Goal: Register for event/course

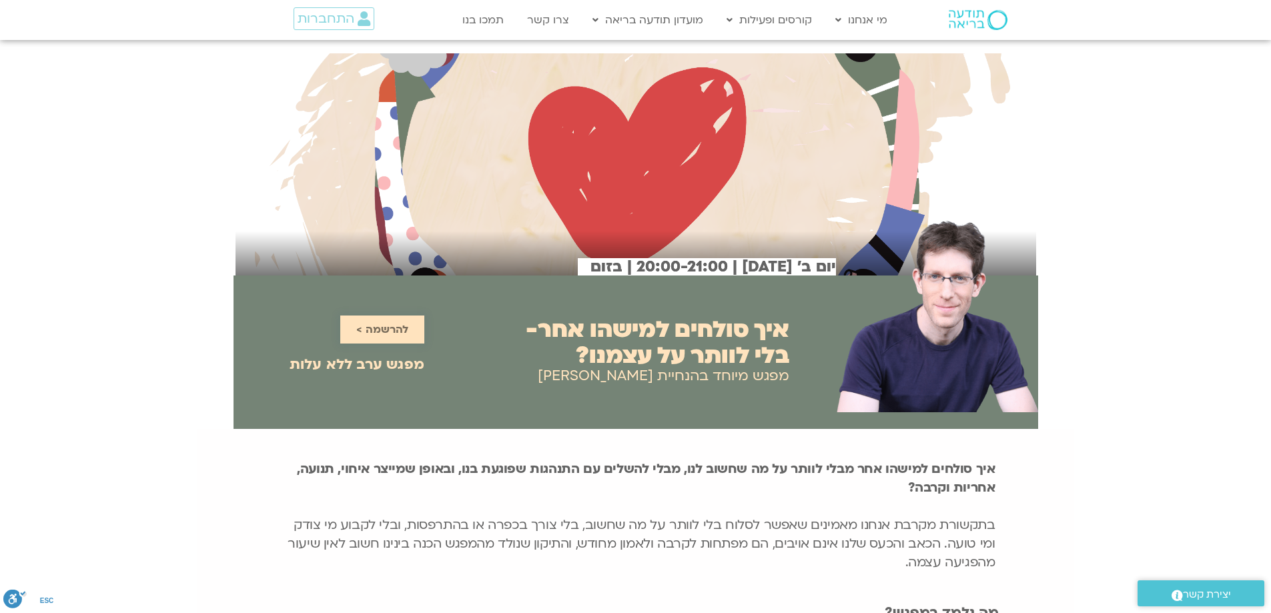
click at [384, 328] on span "להרשמה >" at bounding box center [382, 329] width 52 height 12
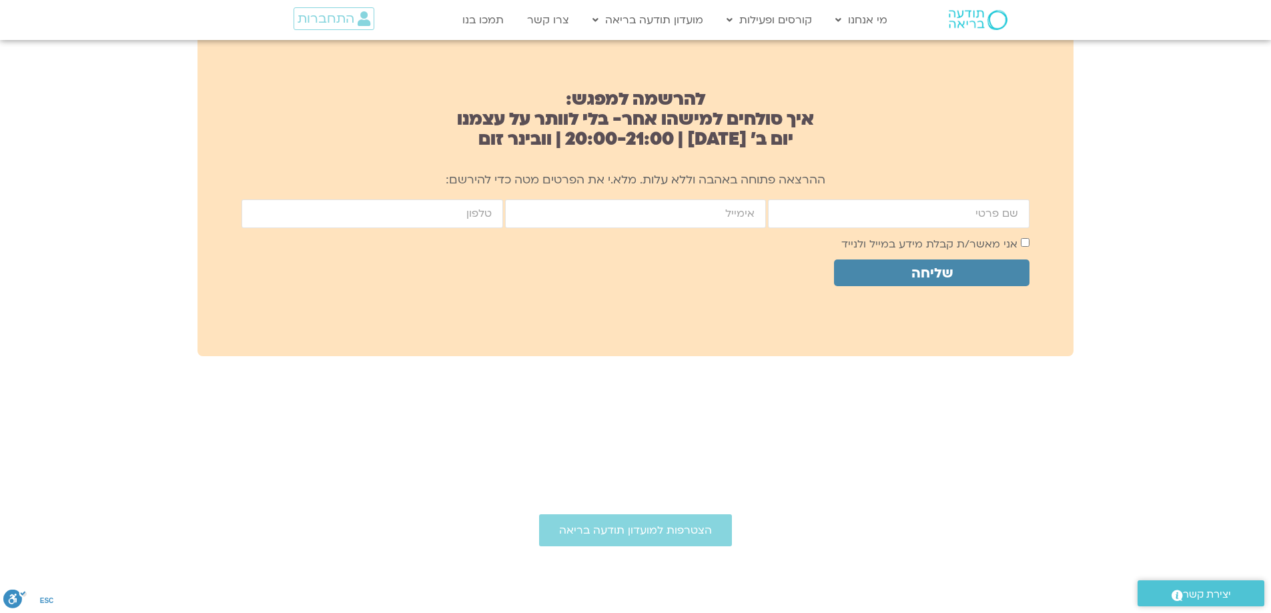
scroll to position [887, 0]
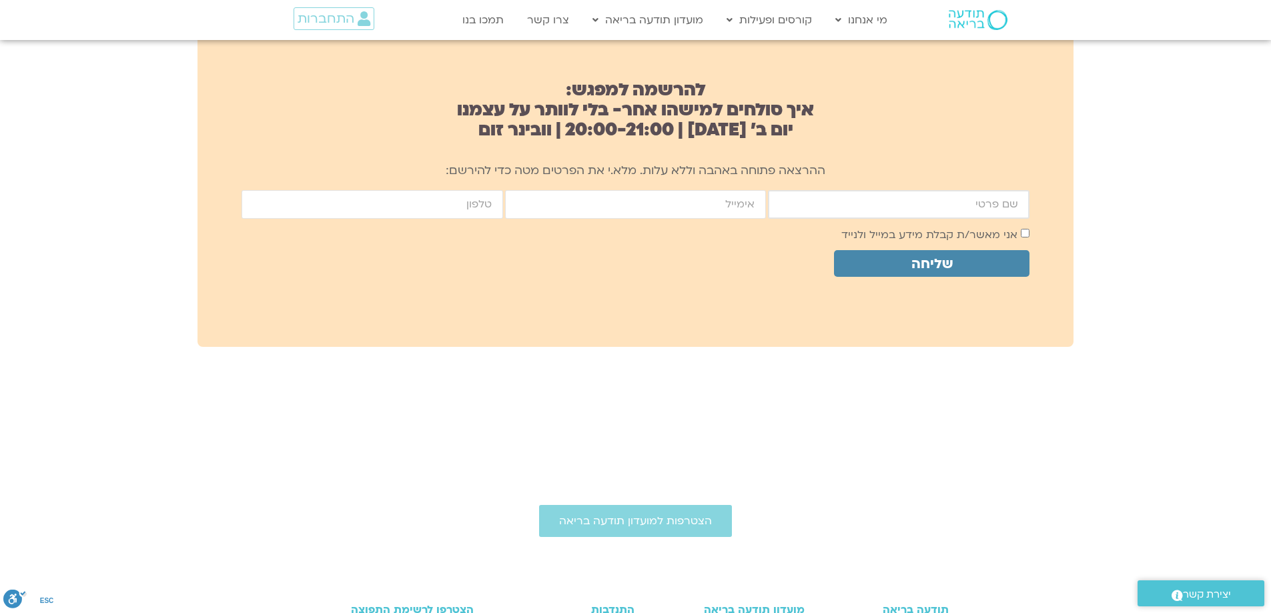
click at [948, 209] on input "firstname" at bounding box center [898, 204] width 261 height 29
type input "[PERSON_NAME]"
type input "[EMAIL_ADDRESS][DOMAIN_NAME]"
type input "0507617651"
drag, startPoint x: 1020, startPoint y: 231, endPoint x: 1022, endPoint y: 238, distance: 7.8
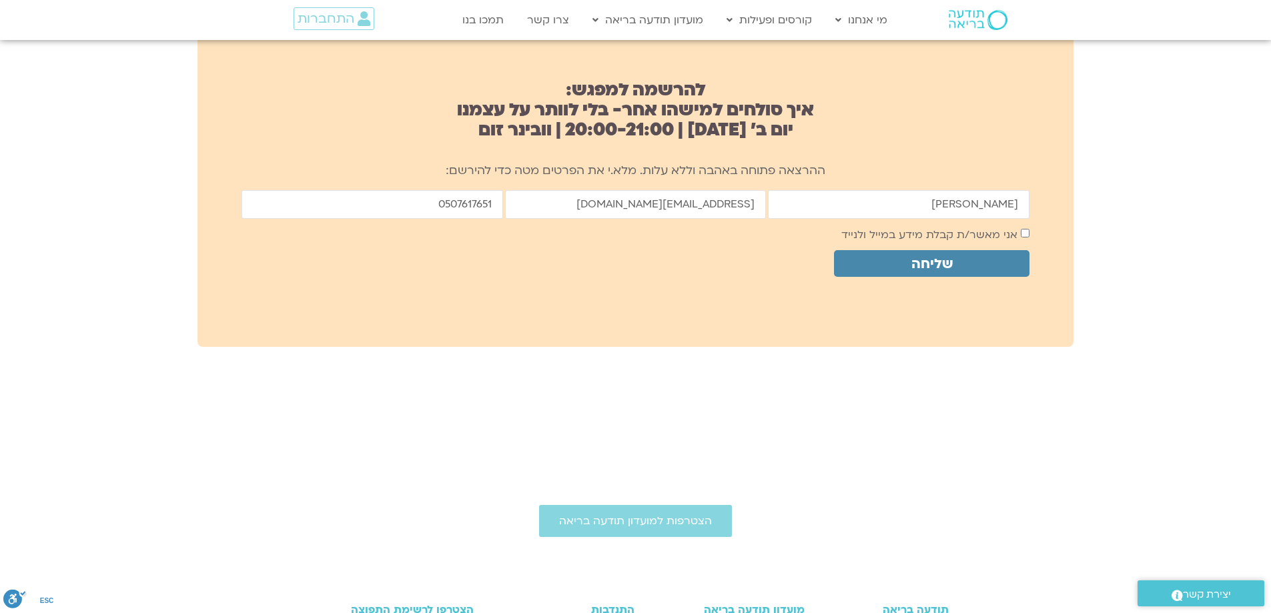
click at [1022, 238] on span "אני מאשר/ת קבלת מידע במייל ולנייד" at bounding box center [935, 234] width 188 height 18
click at [932, 258] on span "שליחה" at bounding box center [931, 263] width 41 height 15
